Goal: Information Seeking & Learning: Learn about a topic

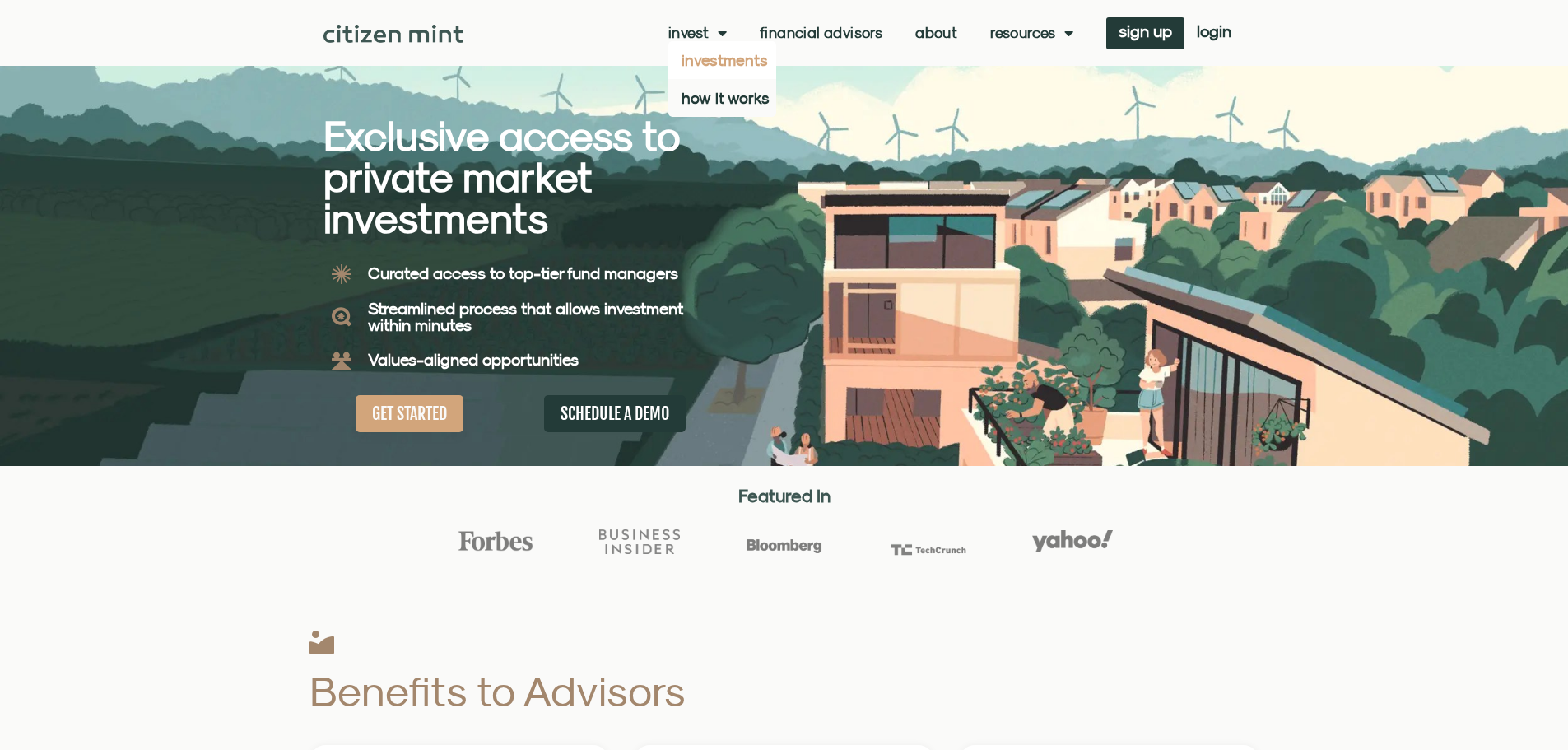
click at [691, 59] on link "investments" at bounding box center [722, 60] width 108 height 38
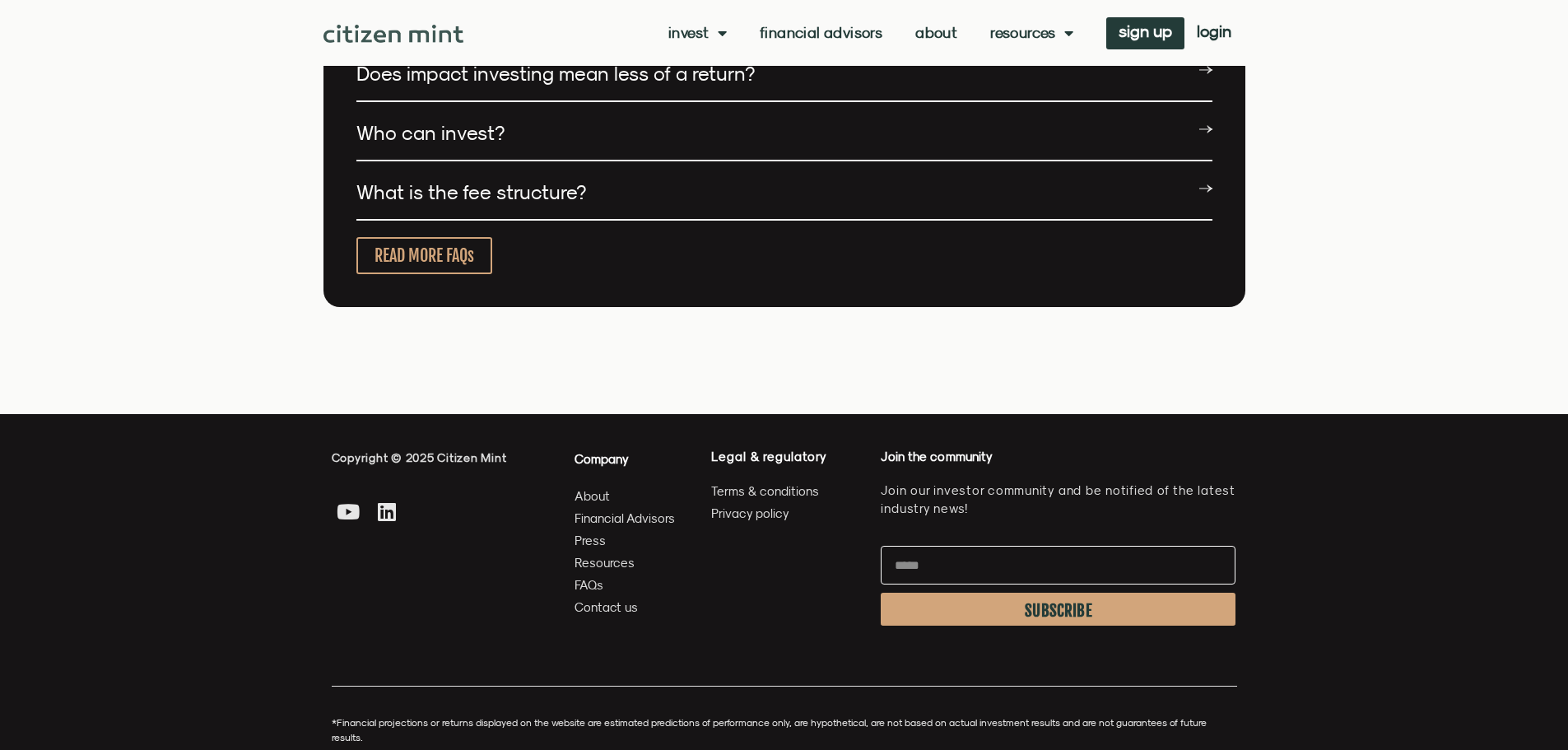
scroll to position [4546, 0]
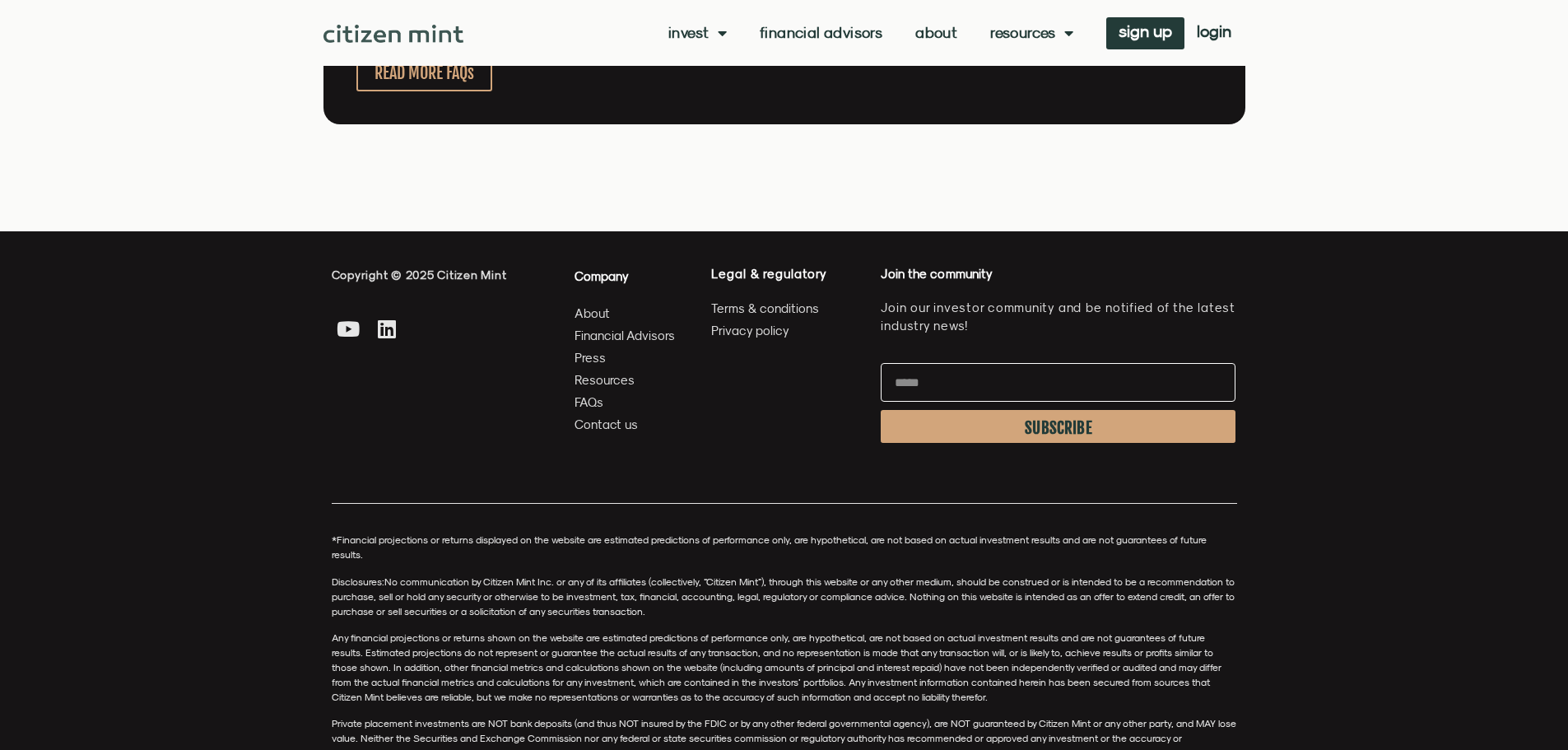
click at [594, 348] on span "Press" at bounding box center [590, 358] width 32 height 21
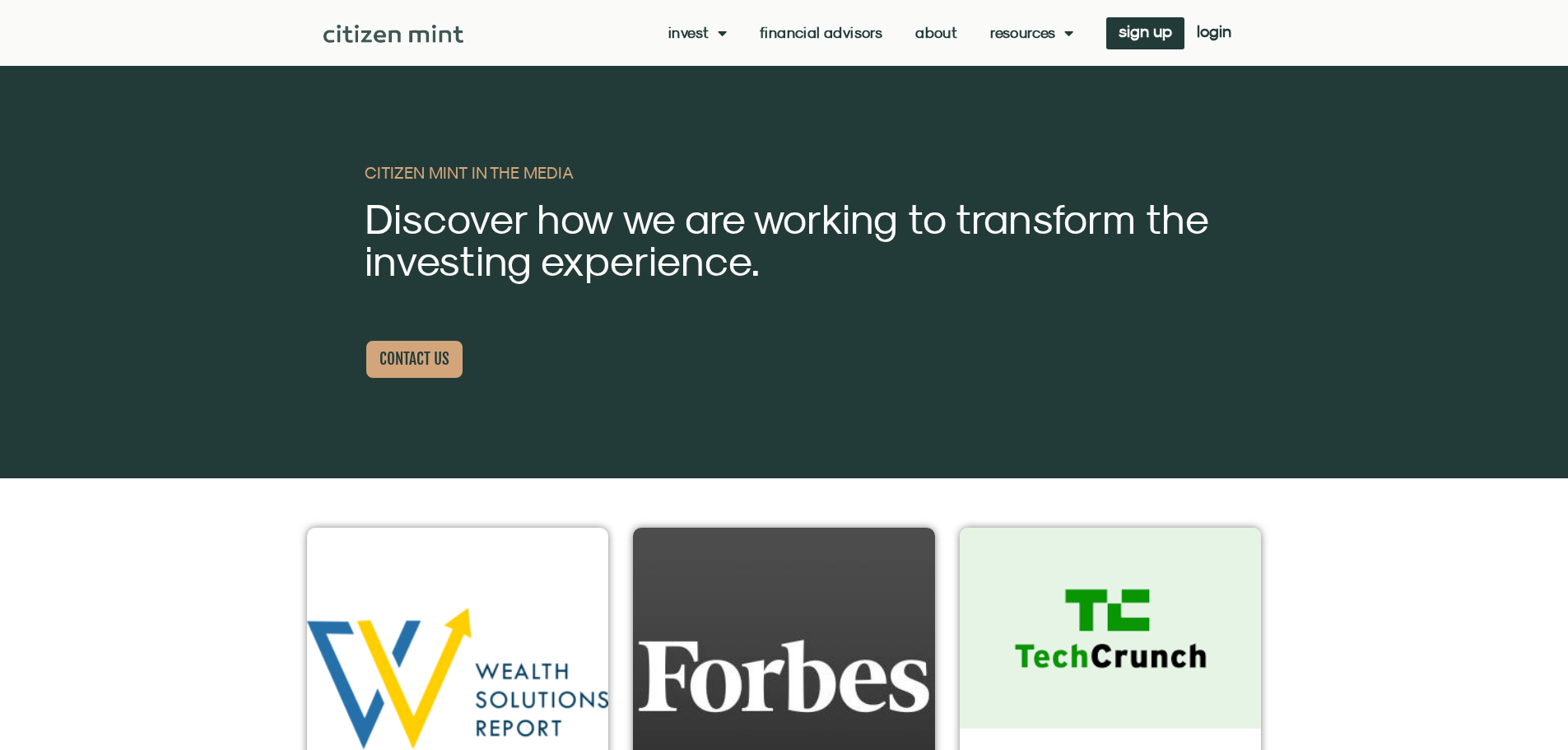
click at [722, 527] on img "(opens in a new tab)" at bounding box center [784, 678] width 302 height 302
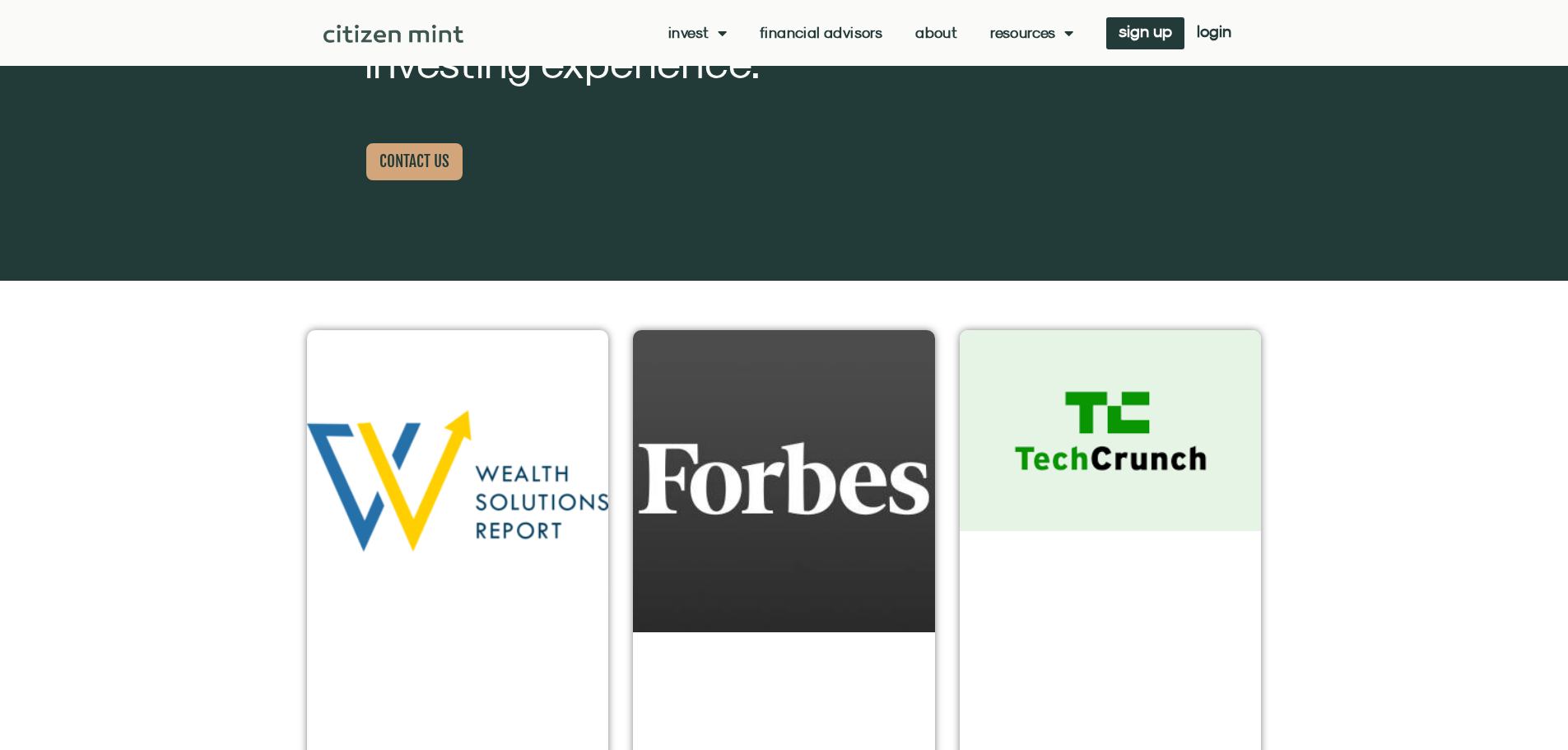
scroll to position [247, 0]
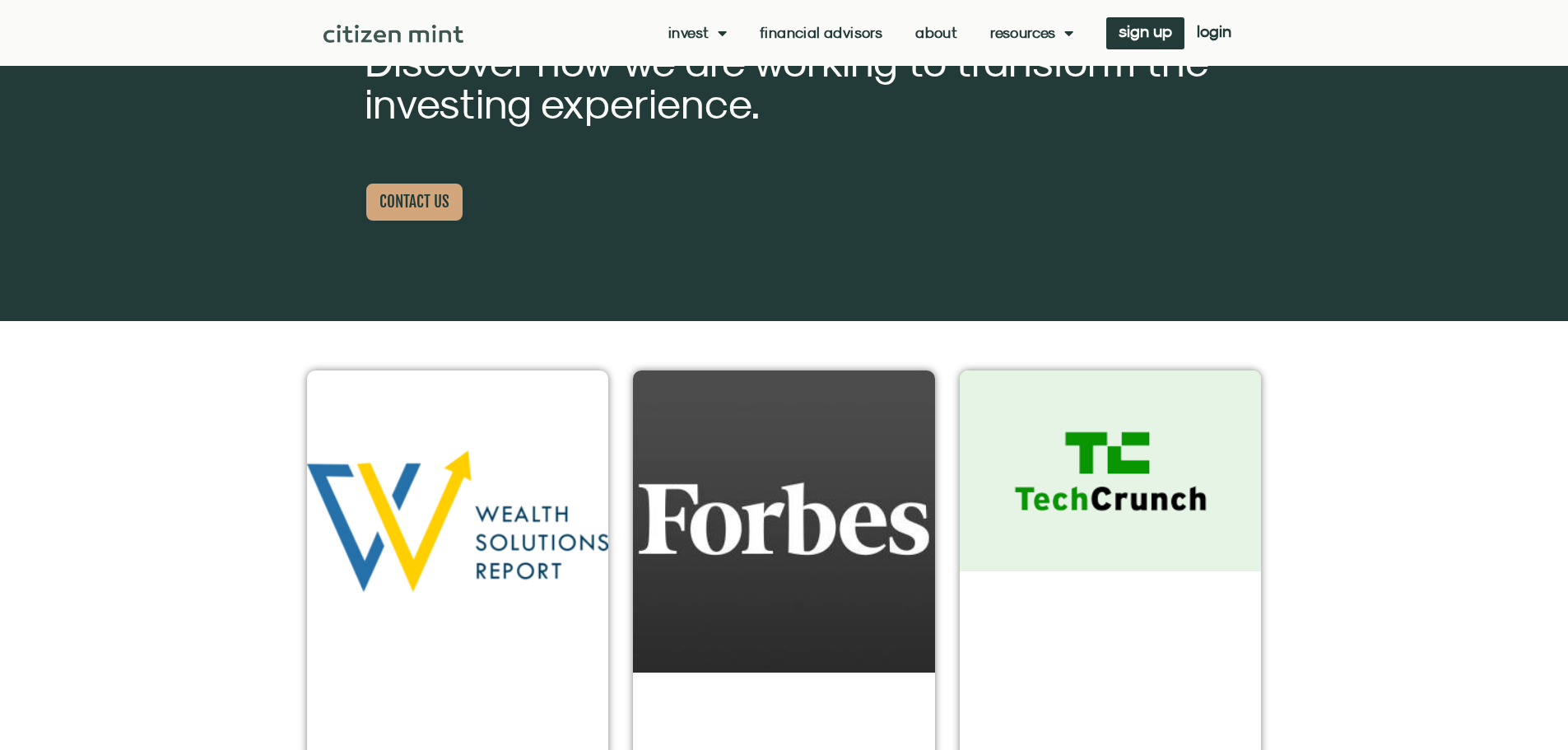
scroll to position [0, 0]
